Goal: Task Accomplishment & Management: Complete application form

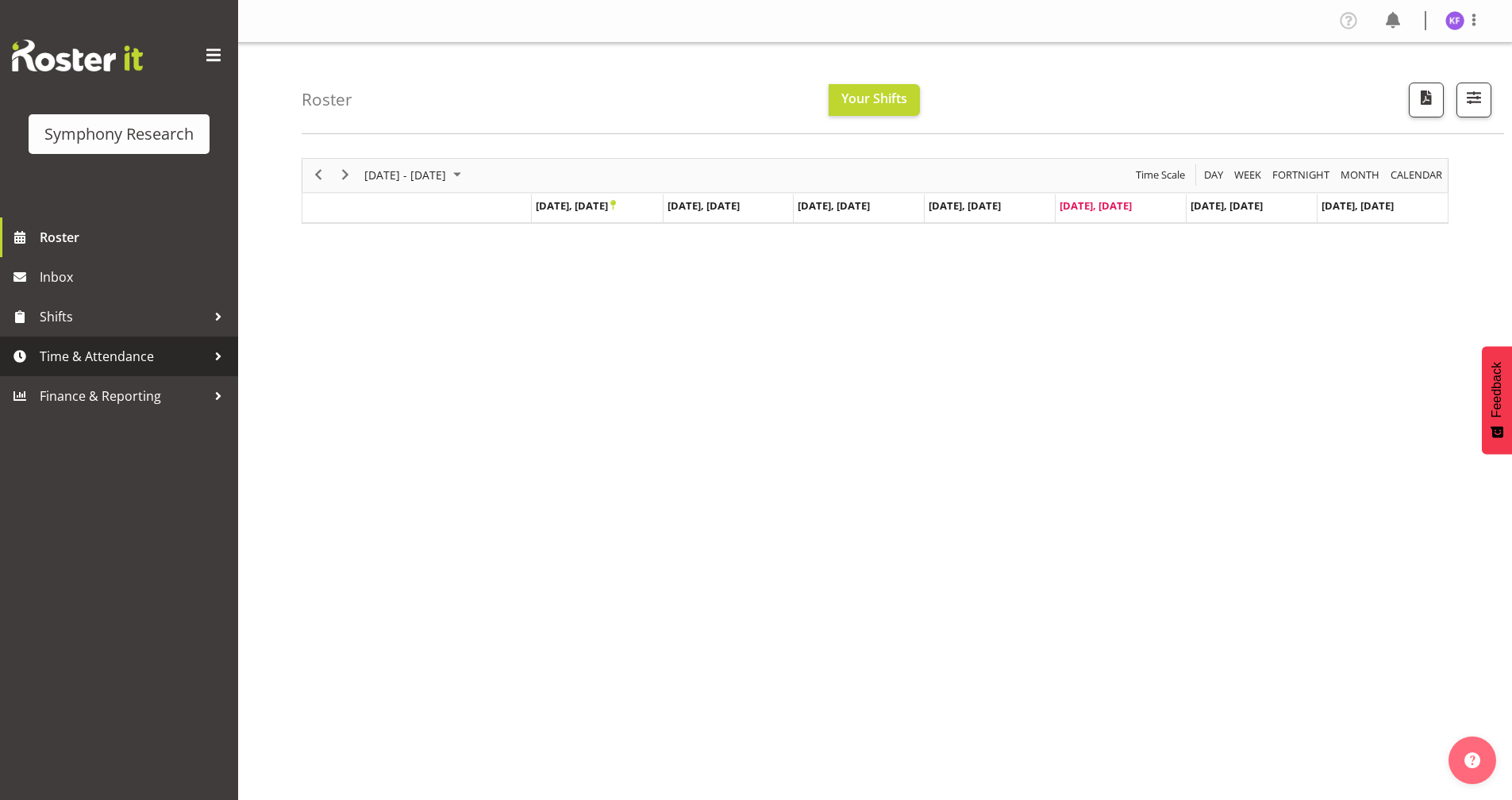
click at [124, 357] on span "Time & Attendance" at bounding box center [123, 356] width 167 height 24
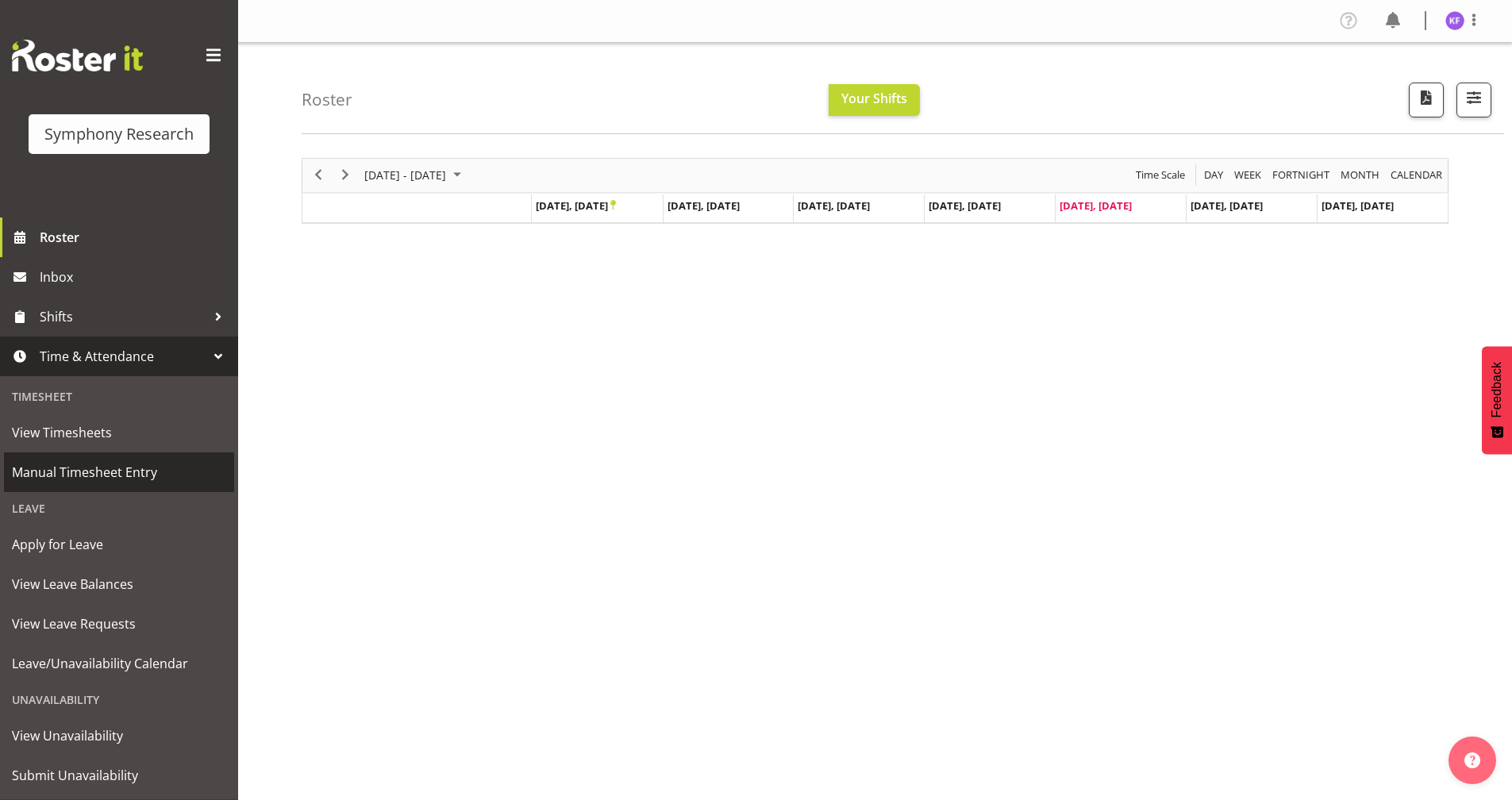
click at [158, 469] on span "Manual Timesheet Entry" at bounding box center [119, 472] width 215 height 24
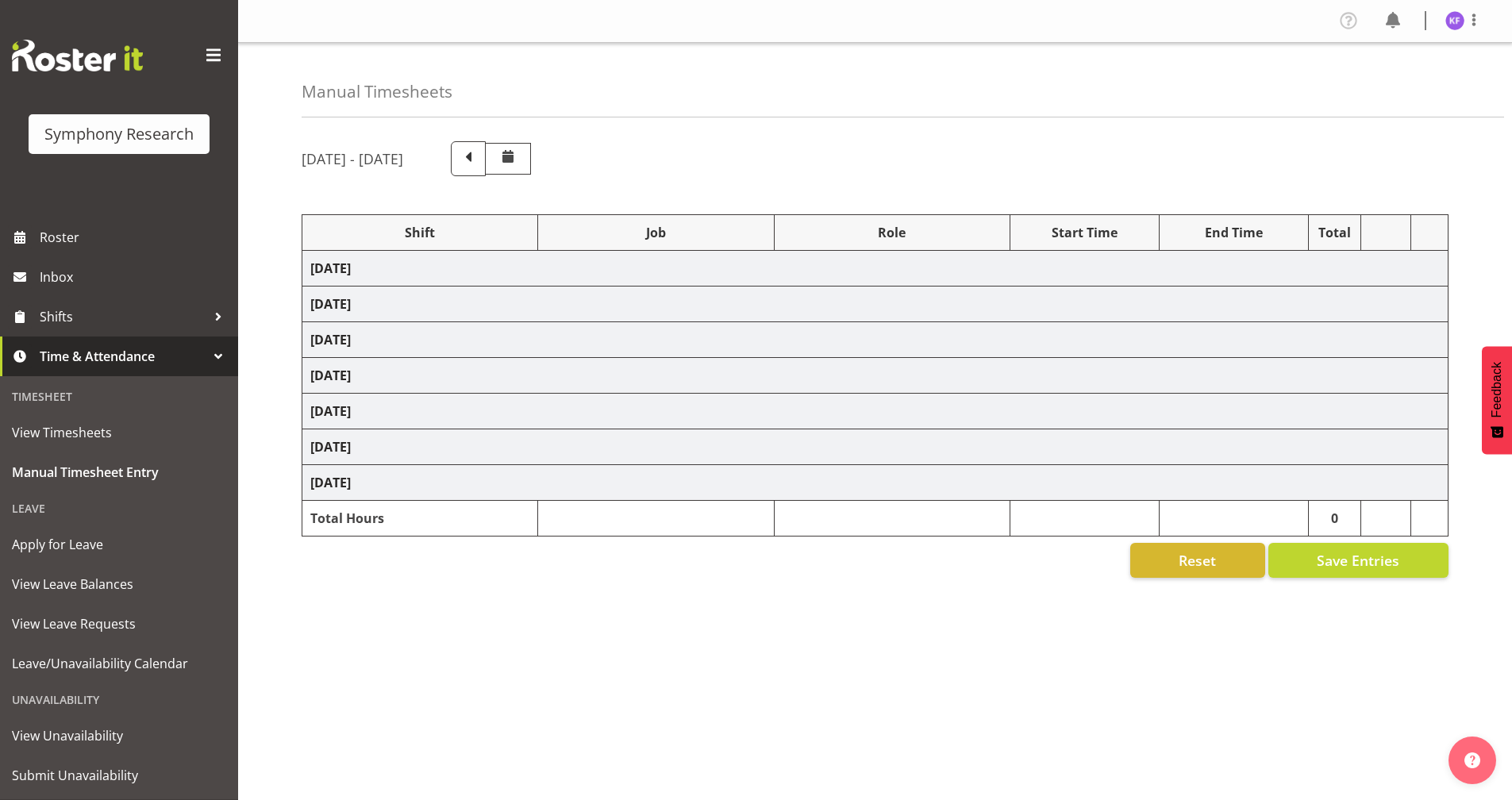
select select "48116"
select select "10499"
select select "358"
select select "48116"
select select "10527"
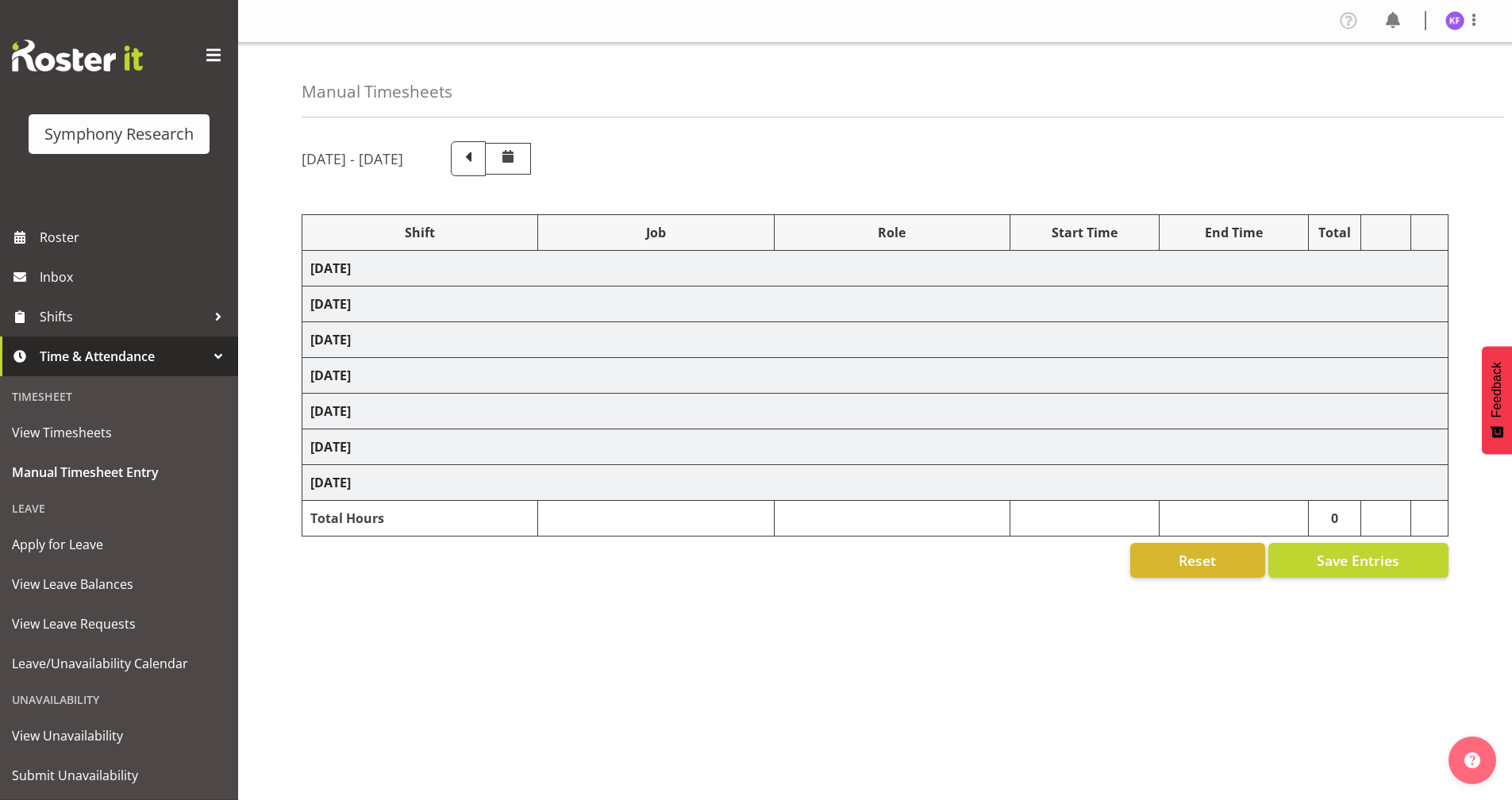
select select "358"
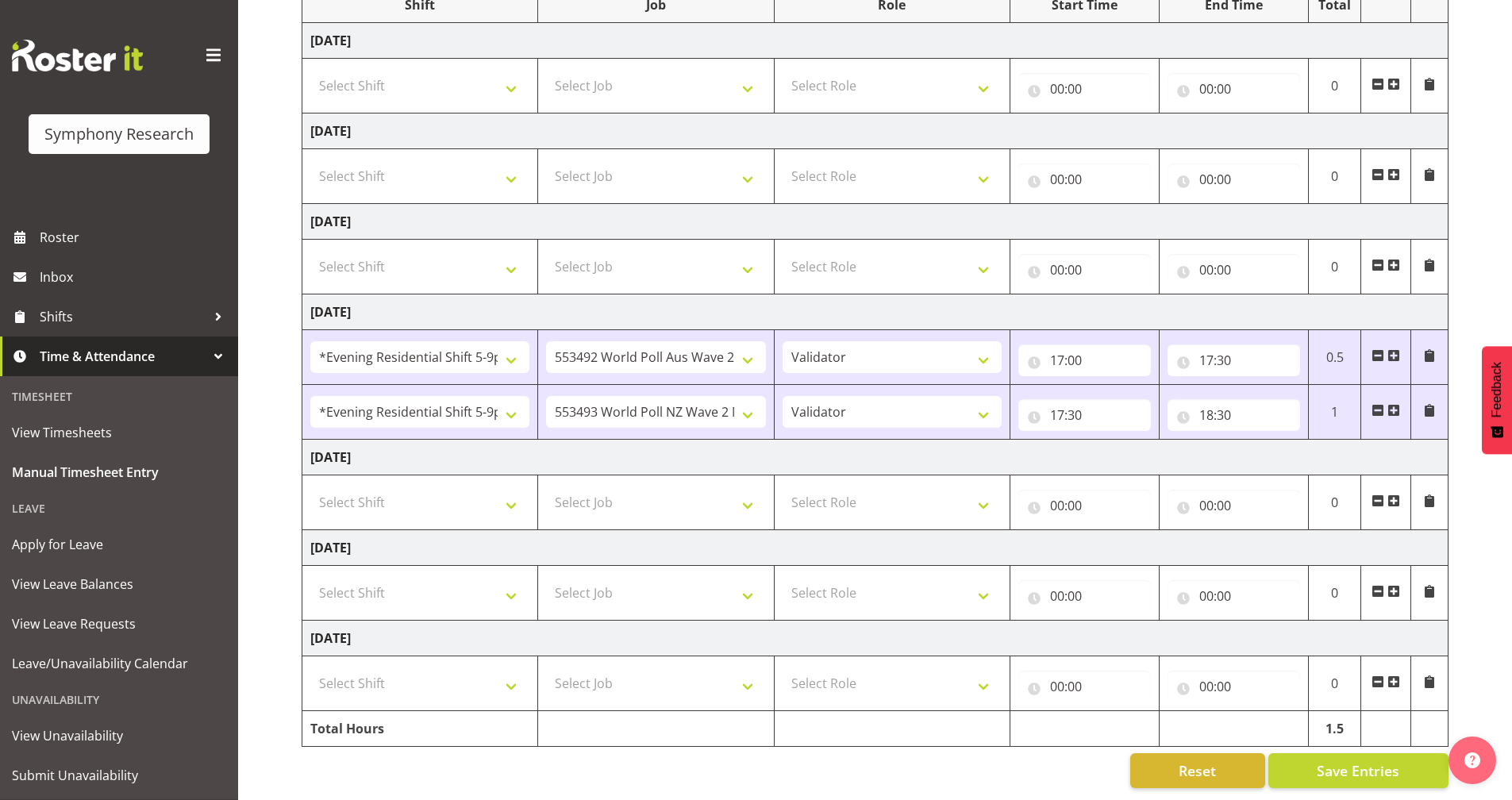
scroll to position [240, 0]
click at [1029, 499] on input "00:00" at bounding box center [1084, 506] width 133 height 32
drag, startPoint x: 1117, startPoint y: 525, endPoint x: 1151, endPoint y: 540, distance: 37.2
click at [1117, 531] on select "00 01 02 03 04 05 06 07 08 09 10 11 12 13 14 15 16 17 18 19 20 21 22 23" at bounding box center [1126, 547] width 36 height 32
select select "17"
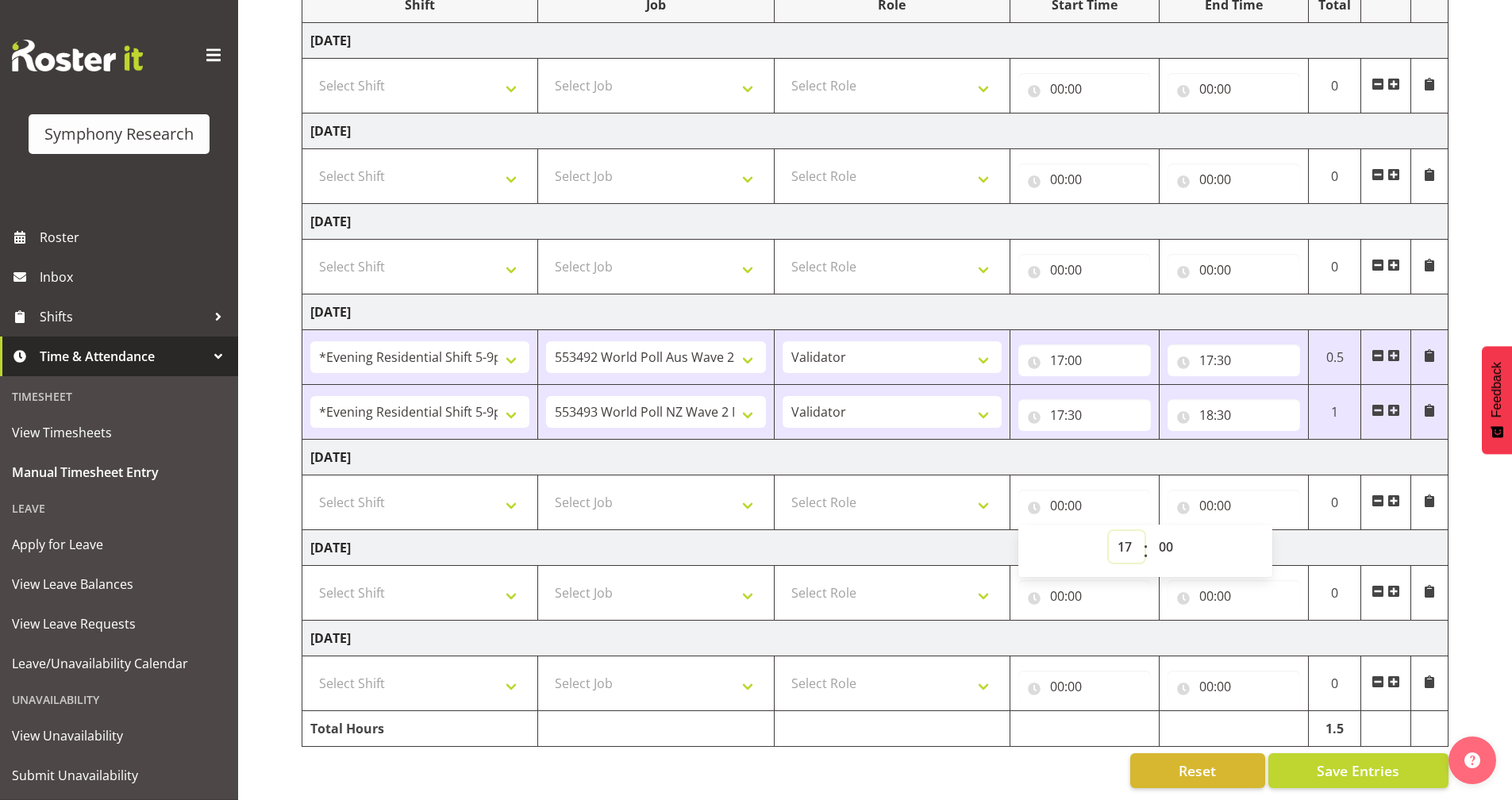
click at [1108, 531] on select "00 01 02 03 04 05 06 07 08 09 10 11 12 13 14 15 16 17 18 19 20 21 22 23" at bounding box center [1126, 547] width 36 height 32
type input "17:00"
click at [1187, 490] on input "00:00" at bounding box center [1233, 506] width 133 height 32
click at [1282, 534] on select "00 01 02 03 04 05 06 07 08 09 10 11 12 13 14 15 16 17 18 19 20 21 22 23" at bounding box center [1275, 547] width 36 height 32
select select "18"
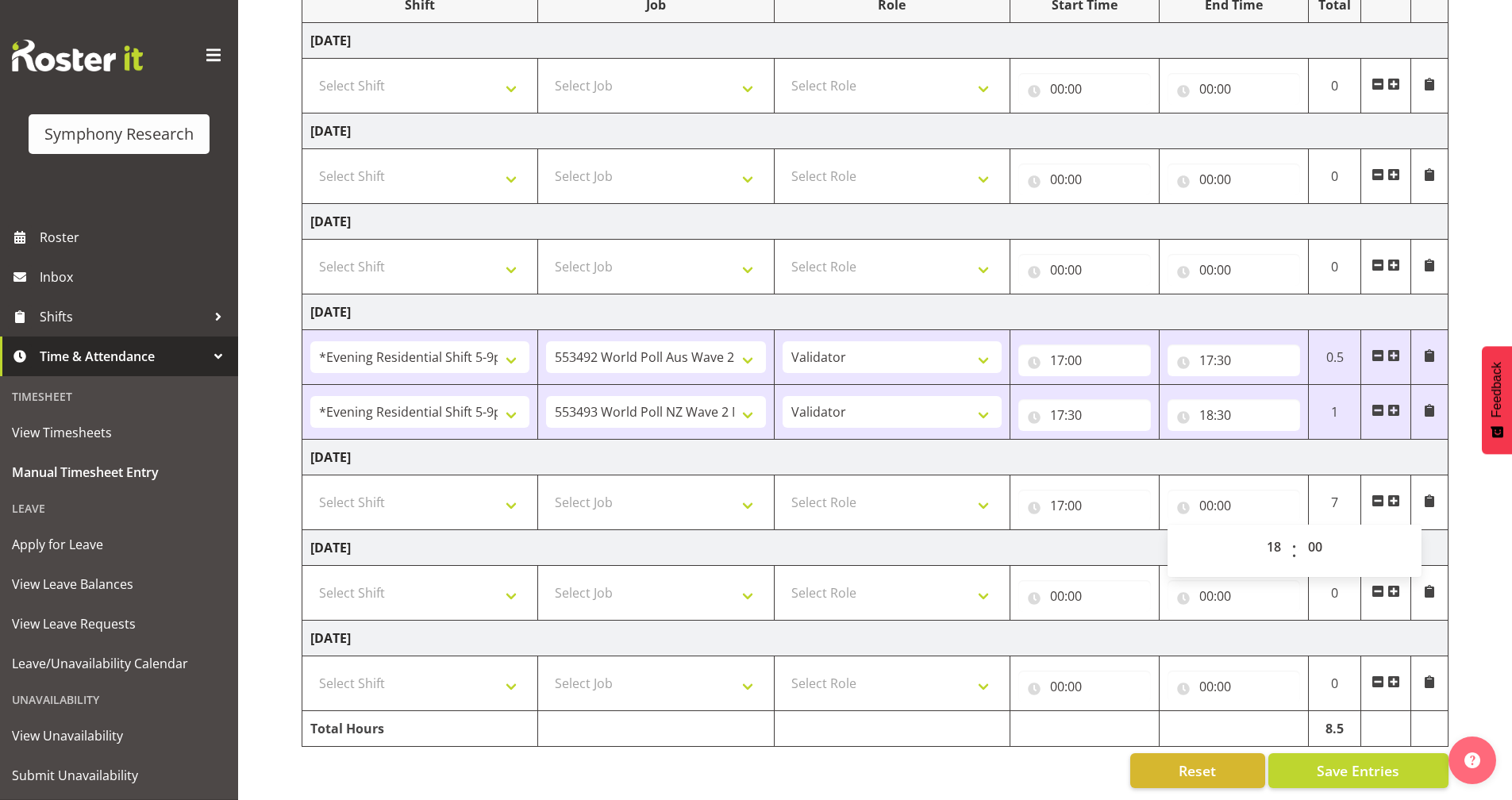
type input "18:00"
click at [1123, 531] on td "Saturday 27th September 2025" at bounding box center [875, 548] width 1146 height 36
click at [1392, 494] on span at bounding box center [1393, 500] width 12 height 12
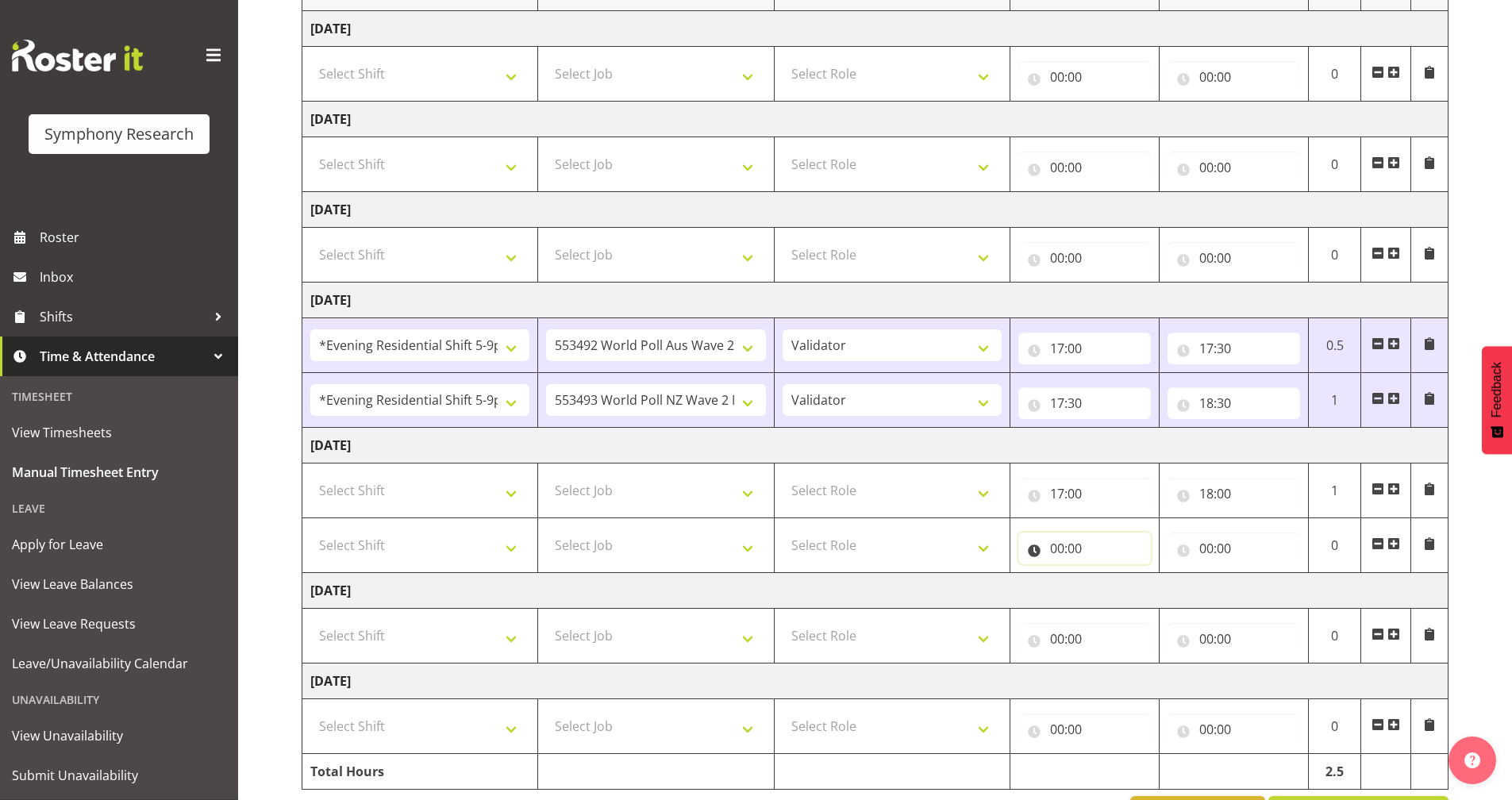
click at [1034, 549] on input "00:00" at bounding box center [1084, 548] width 133 height 32
click at [1121, 582] on select "00 01 02 03 04 05 06 07 08 09 10 11 12 13 14 15 16 17 18 19 20 21 22 23" at bounding box center [1126, 589] width 36 height 32
select select "18"
type input "18:00"
click at [956, 589] on td "Saturday 27th September 2025" at bounding box center [875, 590] width 1146 height 36
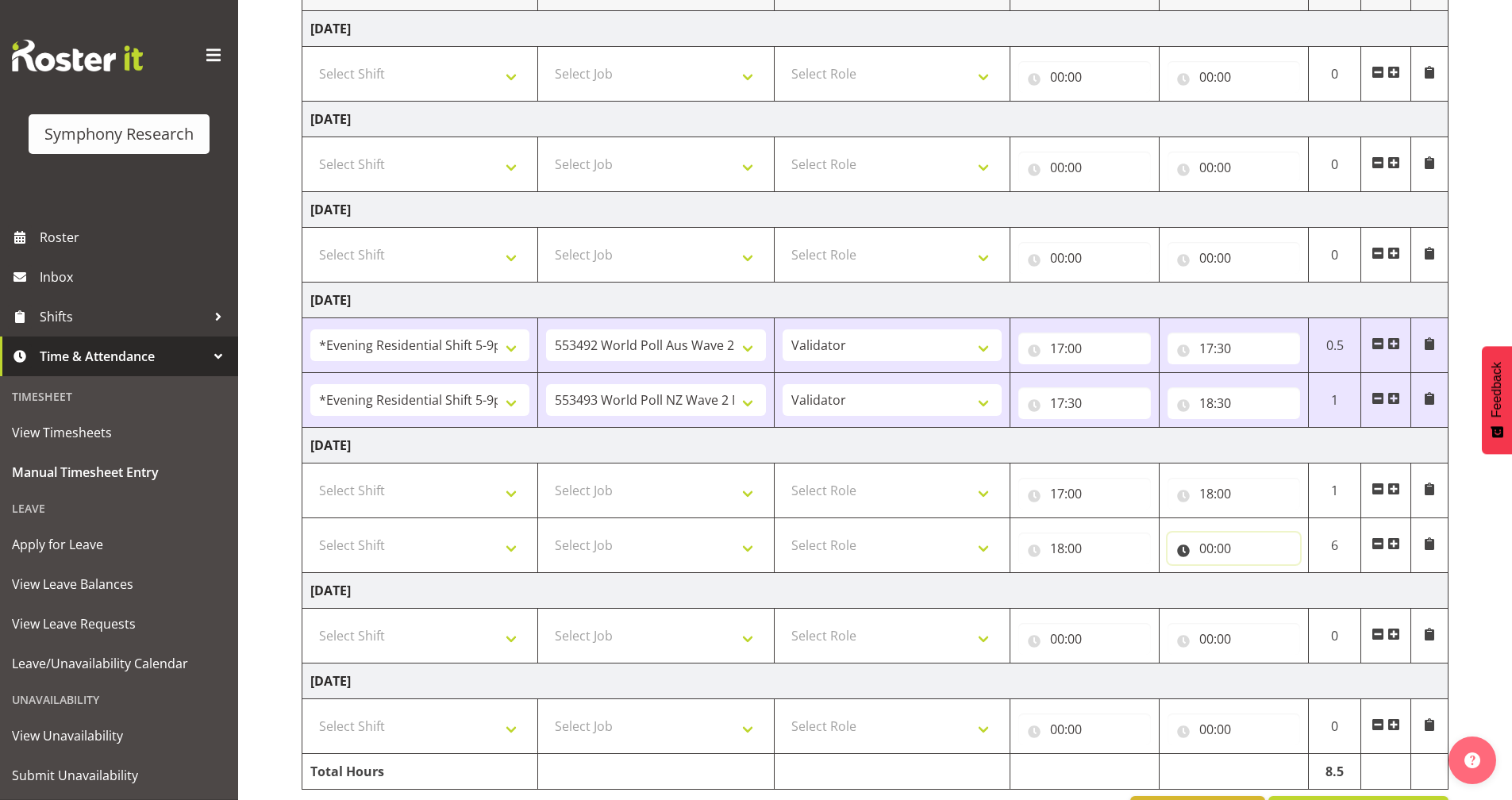
click at [1186, 546] on input "00:00" at bounding box center [1233, 548] width 133 height 32
click at [1265, 587] on select "00 01 02 03 04 05 06 07 08 09 10 11 12 13 14 15 16 17 18 19 20 21 22 23" at bounding box center [1275, 589] width 36 height 32
select select "21"
type input "21:00"
click at [1321, 589] on select "00 01 02 03 04 05 06 07 08 09 10 11 12 13 14 15 16 17 18 19 20 21 22 23 24 25 2…" at bounding box center [1316, 589] width 36 height 32
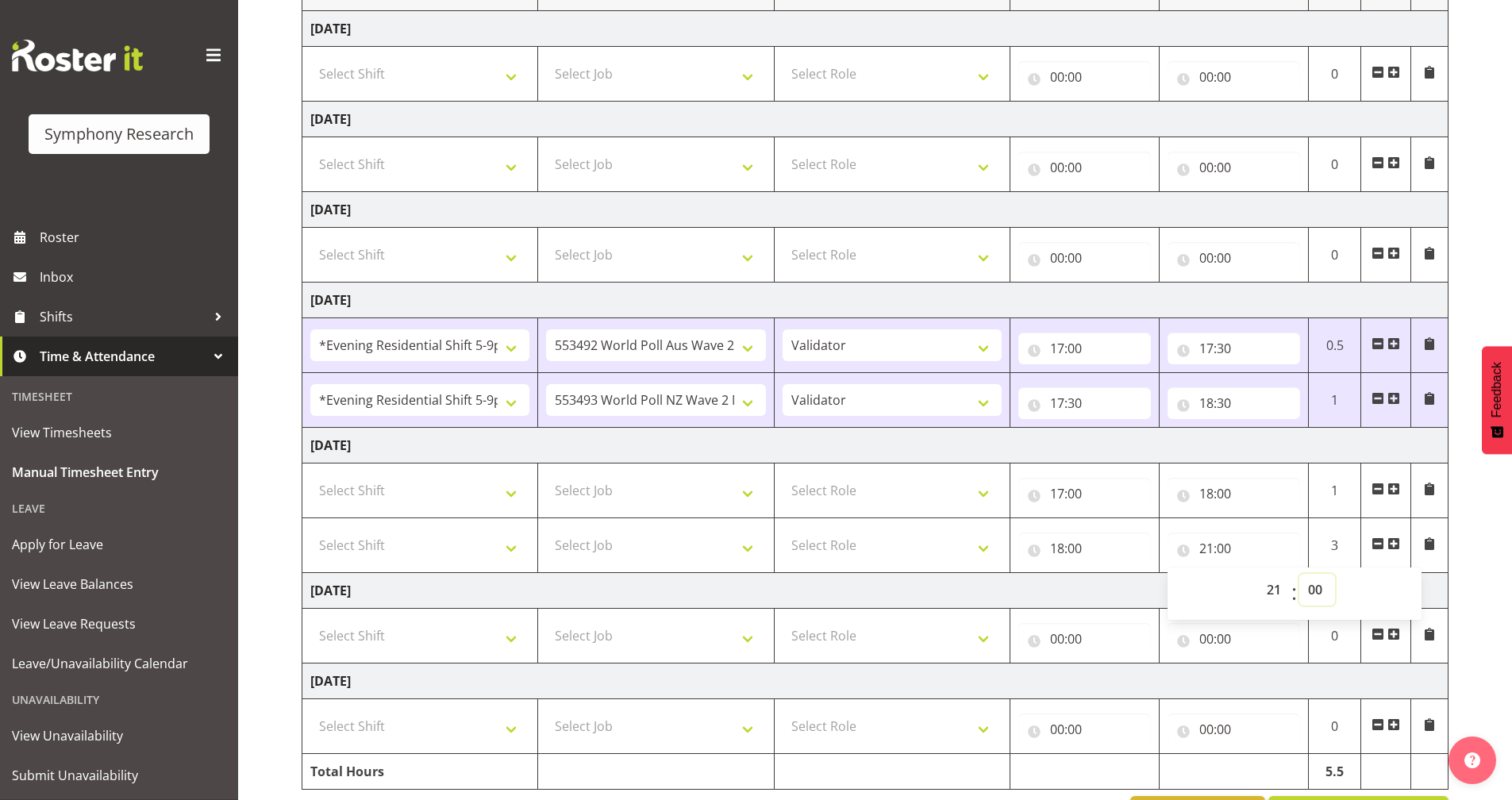
select select "30"
type input "21:30"
click at [1122, 576] on td "Saturday 27th September 2025" at bounding box center [875, 590] width 1146 height 36
click at [924, 480] on select "Select Role Briefing Interviewing Validator Supervisor" at bounding box center [892, 491] width 219 height 32
select select "358"
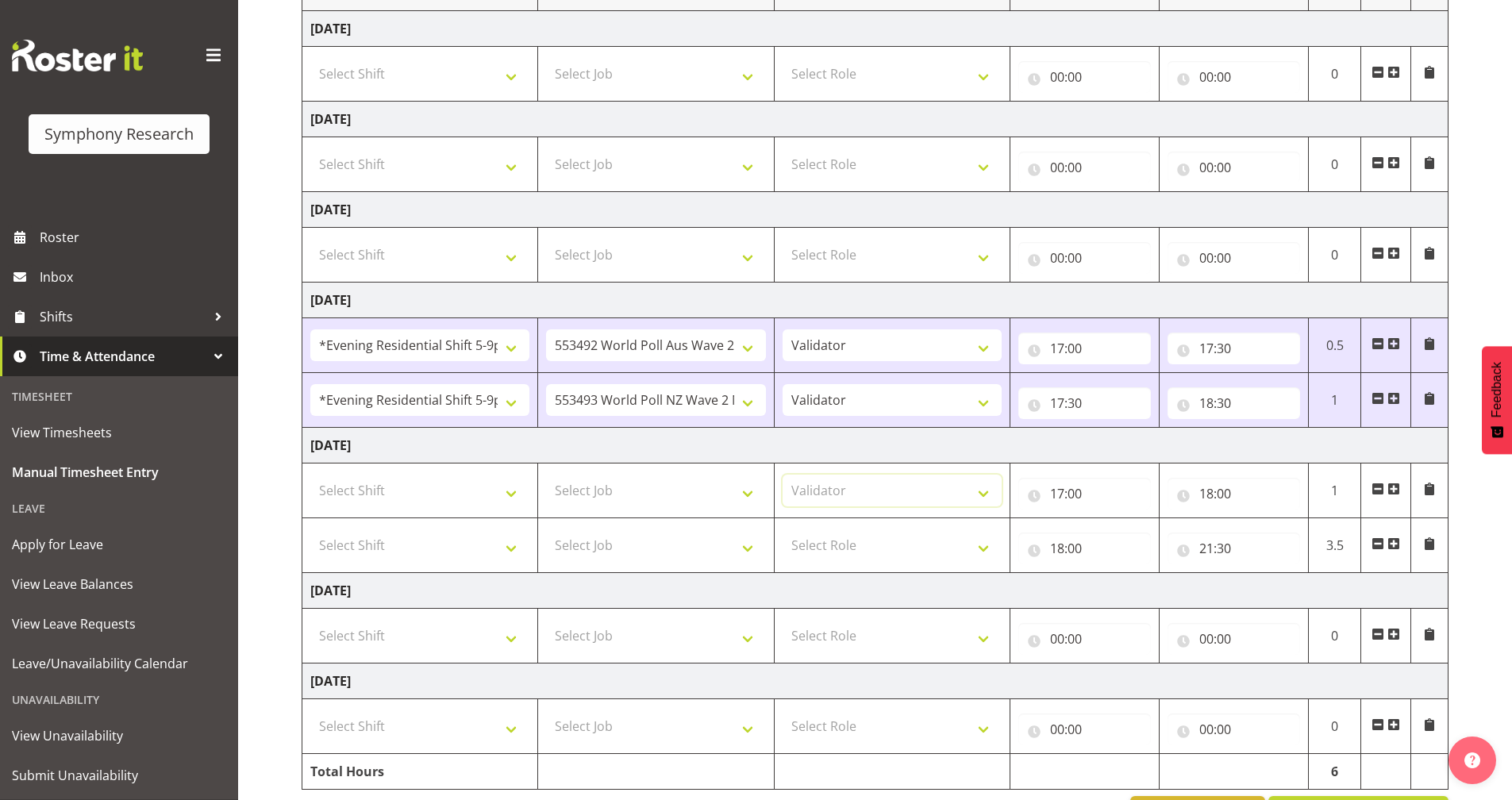
click at [783, 475] on select "Select Role Briefing Interviewing Validator Supervisor" at bounding box center [892, 491] width 219 height 32
click at [894, 551] on select "Select Role Briefing Interviewing Validator Supervisor" at bounding box center [892, 545] width 219 height 32
select select "358"
click at [783, 530] on select "Select Role Briefing Interviewing Validator Supervisor" at bounding box center [892, 545] width 219 height 32
click at [700, 492] on select "Select Job 550060 IF Admin 553492 World Poll Aus Wave 2 Main 2025 553493 World …" at bounding box center [656, 491] width 219 height 32
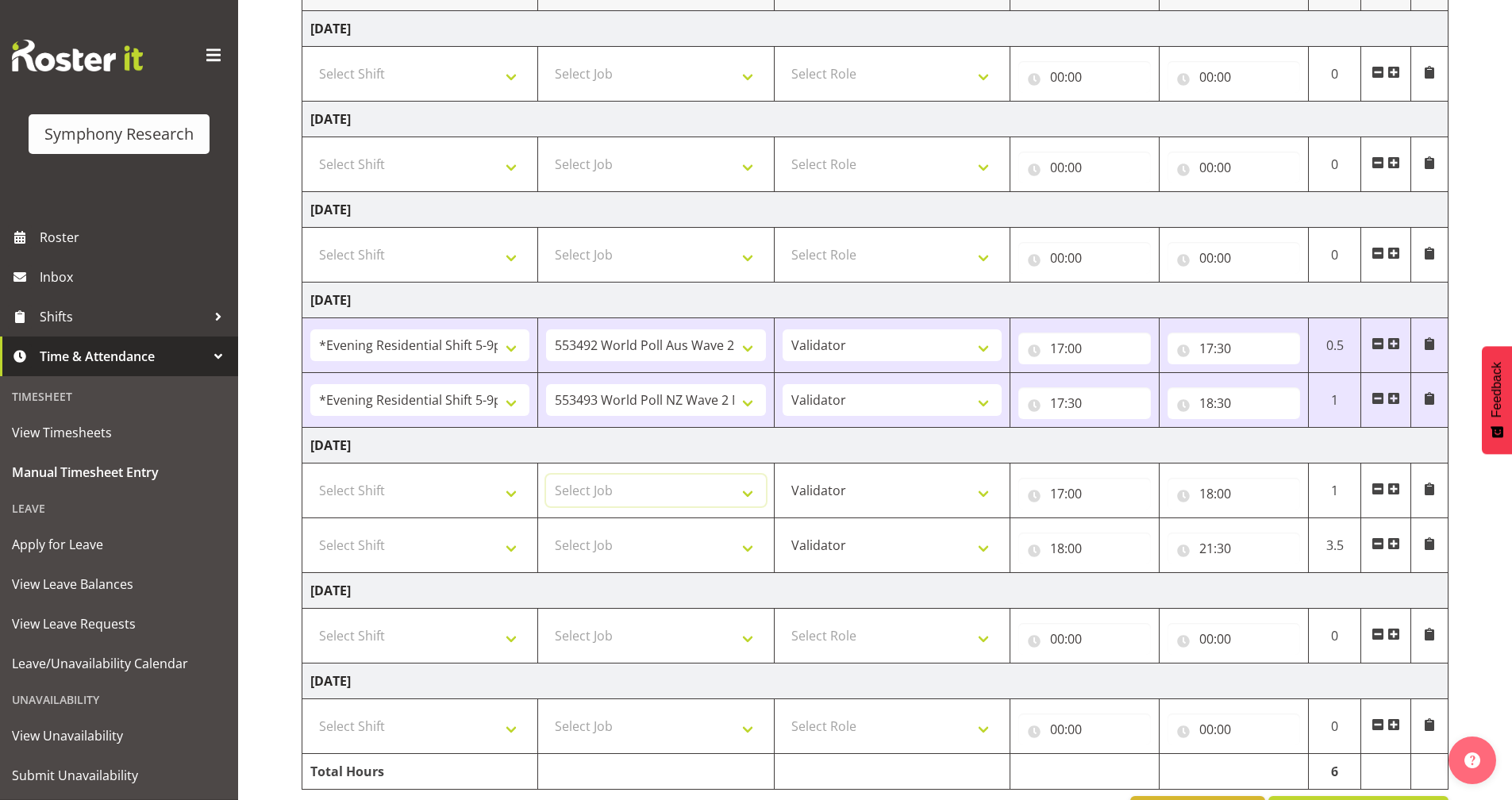
select select "10527"
click at [546, 475] on select "Select Job 550060 IF Admin 553492 World Poll Aus Wave 2 Main 2025 553493 World …" at bounding box center [656, 491] width 219 height 32
click at [576, 550] on select "Select Job 550060 IF Admin 553492 World Poll Aus Wave 2 Main 2025 553493 World …" at bounding box center [656, 545] width 219 height 32
select select "10575"
click at [546, 530] on select "Select Job 550060 IF Admin 553492 World Poll Aus Wave 2 Main 2025 553493 World …" at bounding box center [656, 545] width 219 height 32
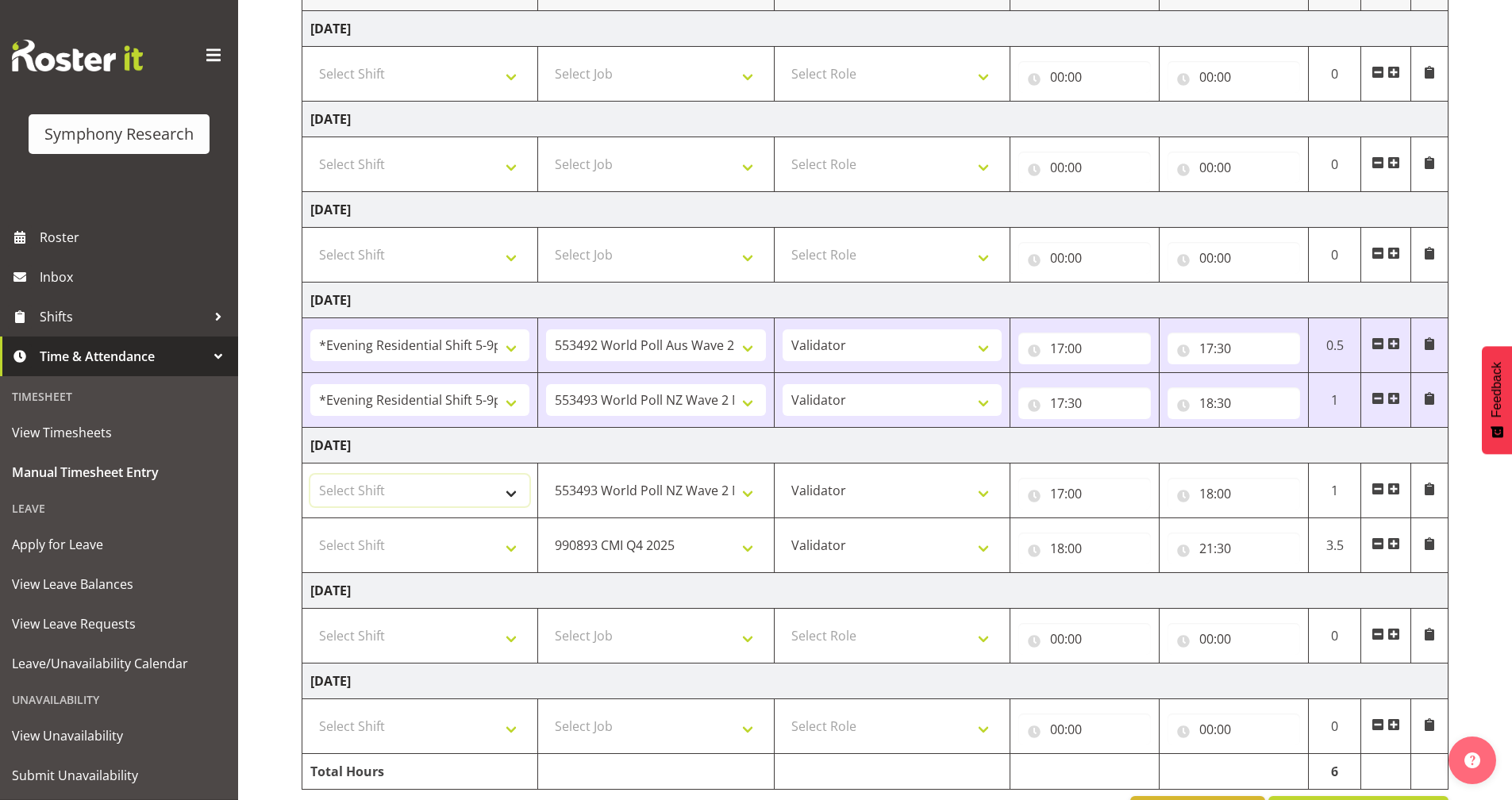
click at [441, 498] on select "Select Shift !!Weekend Residential (Roster IT Shift Label) *Business 9/10am ~ 4…" at bounding box center [419, 491] width 219 height 32
select select "48116"
click at [310, 475] on select "Select Shift !!Weekend Residential (Roster IT Shift Label) *Business 9/10am ~ 4…" at bounding box center [419, 491] width 219 height 32
drag, startPoint x: 425, startPoint y: 542, endPoint x: 434, endPoint y: 540, distance: 9.2
click at [425, 542] on select "Select Shift !!Weekend Residential (Roster IT Shift Label) *Business 9/10am ~ 4…" at bounding box center [419, 545] width 219 height 32
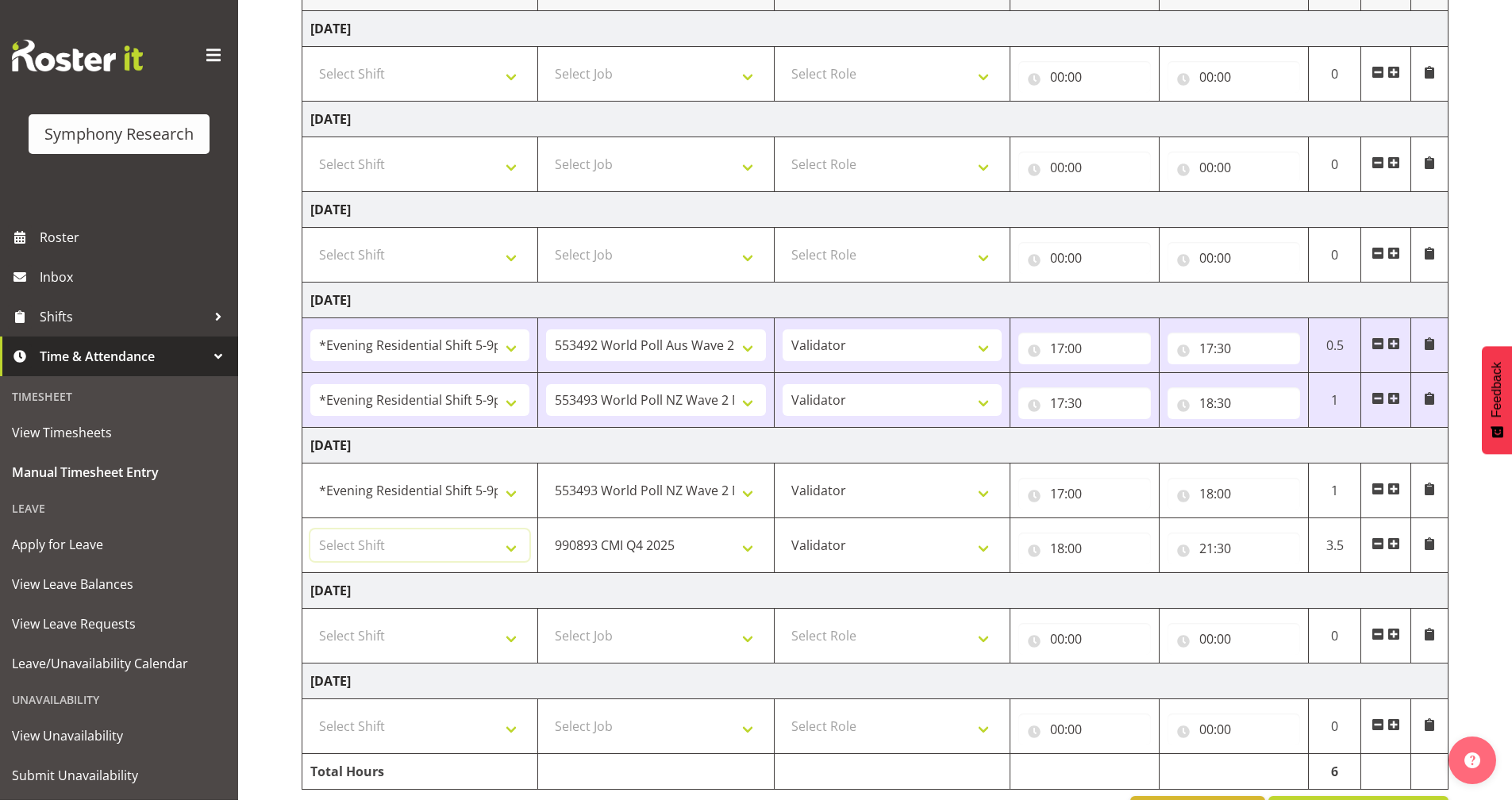
select select "17153"
click at [310, 530] on select "Select Shift !!Weekend Residential (Roster IT Shift Label) *Business 9/10am ~ 4…" at bounding box center [419, 545] width 219 height 32
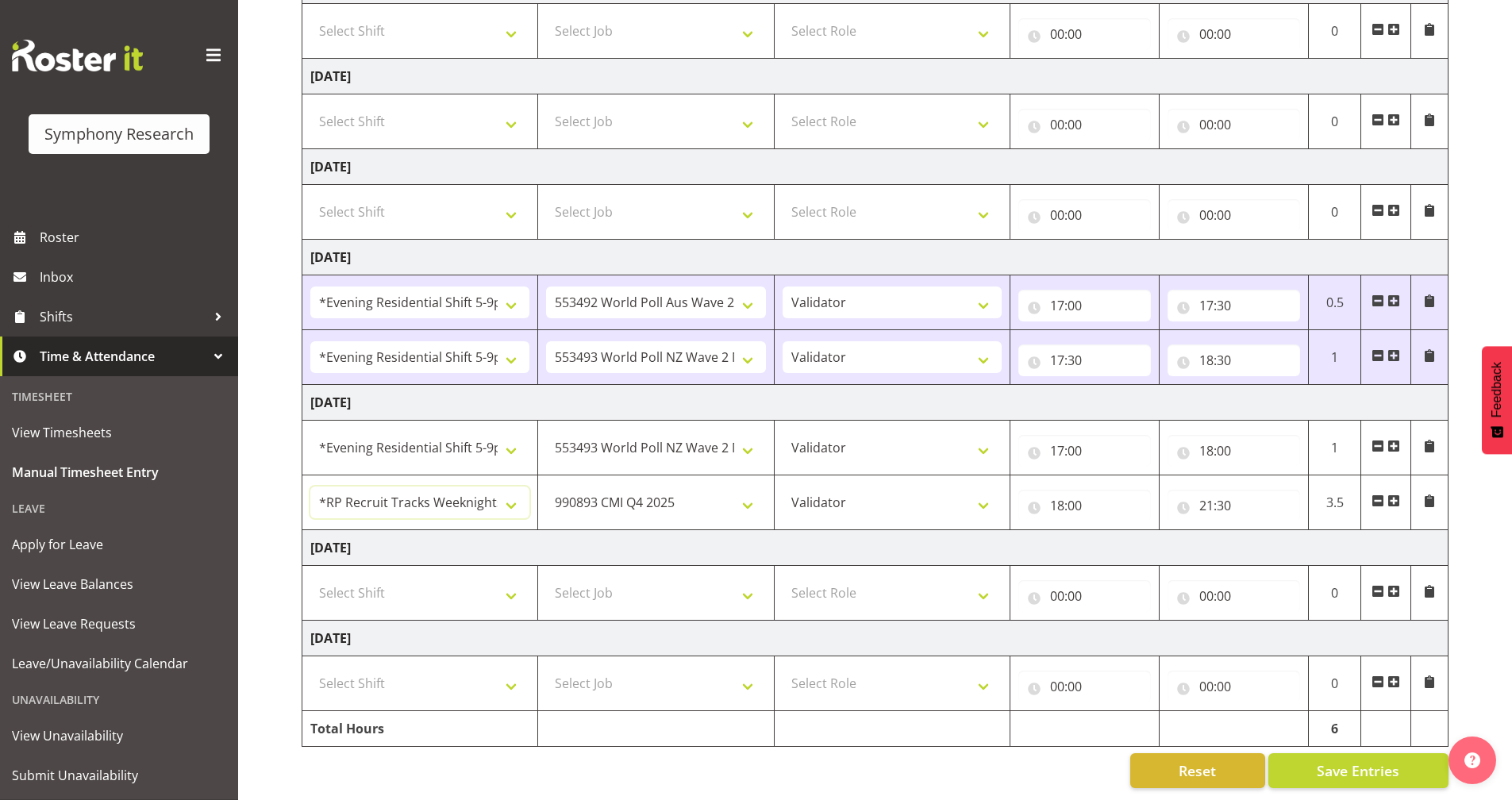
scroll to position [294, 0]
click at [1388, 760] on span "Save Entries" at bounding box center [1358, 770] width 83 height 21
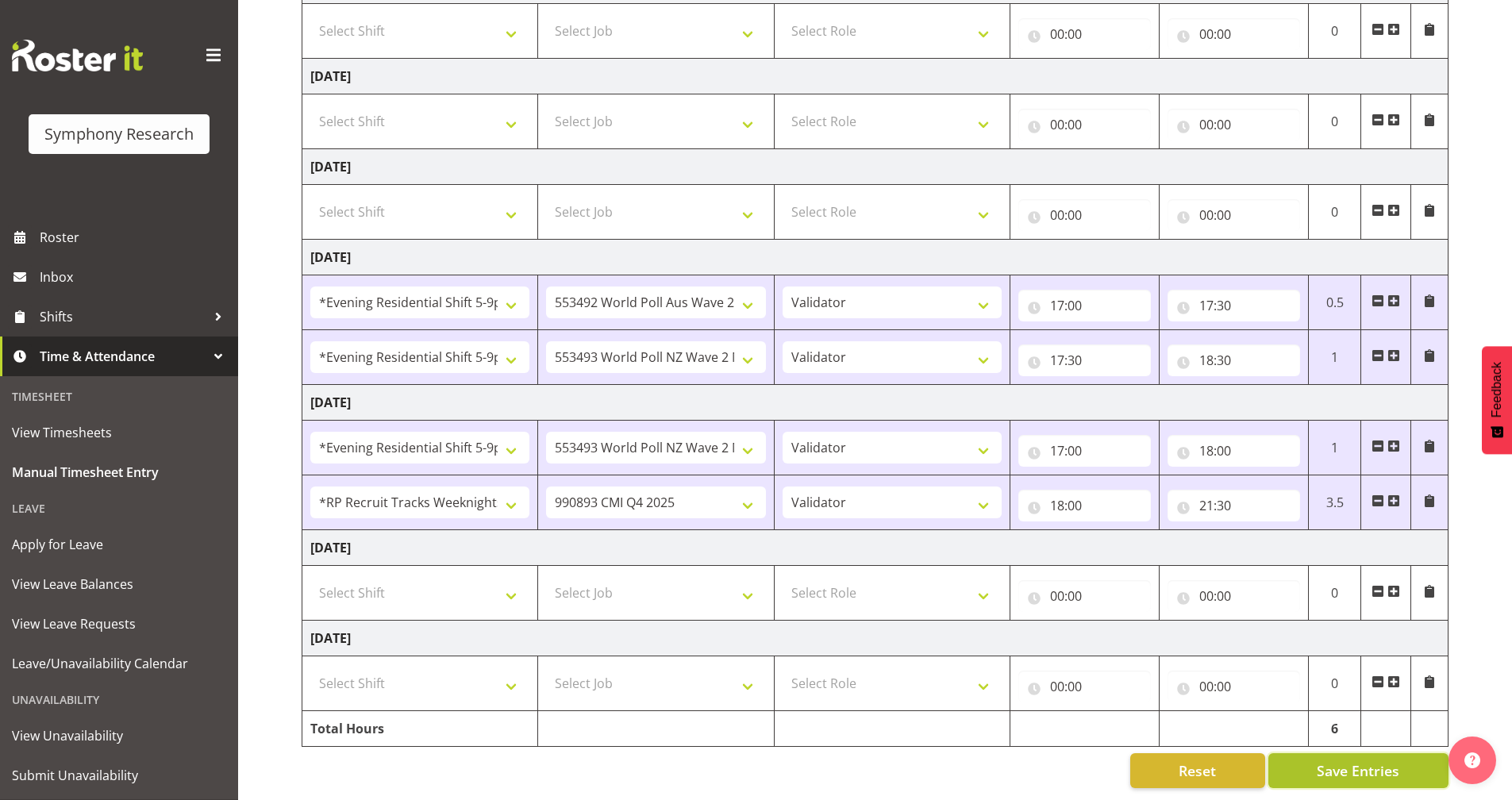
click at [1310, 754] on button "Save Entries" at bounding box center [1358, 771] width 180 height 35
